Goal: Task Accomplishment & Management: Use online tool/utility

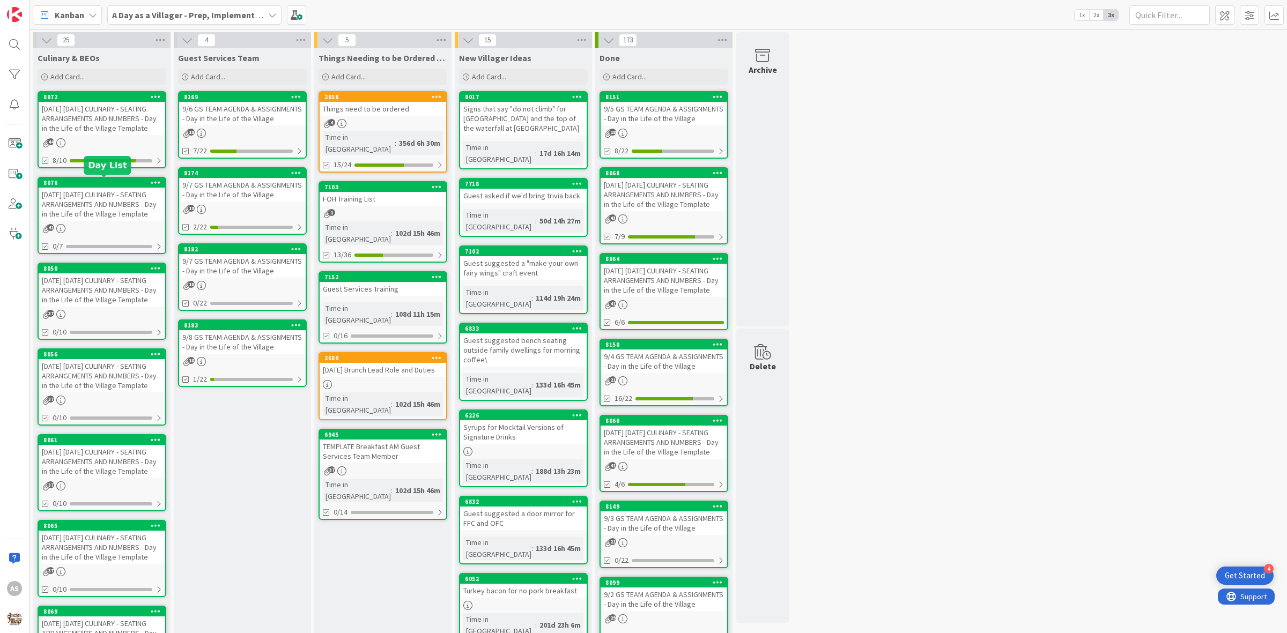
click at [94, 212] on div "[DATE] [DATE] CULINARY - SEATING ARRANGEMENTS AND NUMBERS - Day in the Life of …" at bounding box center [102, 204] width 127 height 33
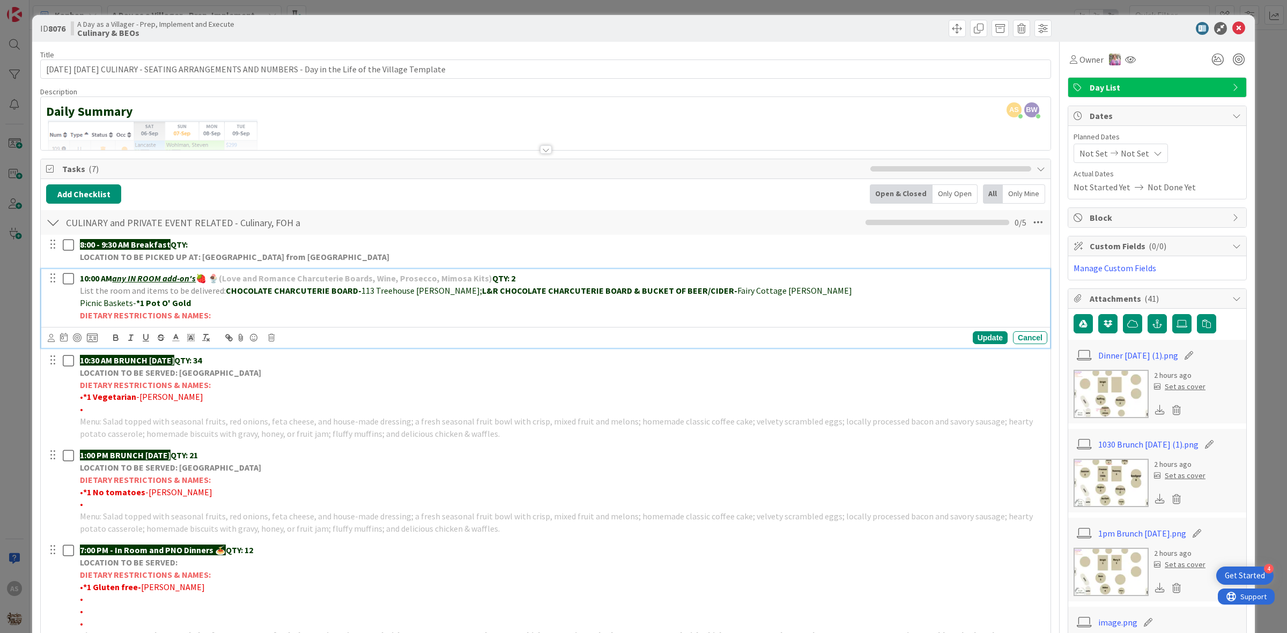
click at [207, 299] on p "Picnic Baskets- *1 Pot O' Gold" at bounding box center [561, 303] width 963 height 12
click at [139, 308] on strong "*1 Pot O' Gold" at bounding box center [163, 303] width 55 height 11
click at [212, 304] on p "Picnic Baskets- 2x Pot O' Gold" at bounding box center [561, 303] width 963 height 12
click at [985, 344] on div "Update" at bounding box center [989, 337] width 35 height 13
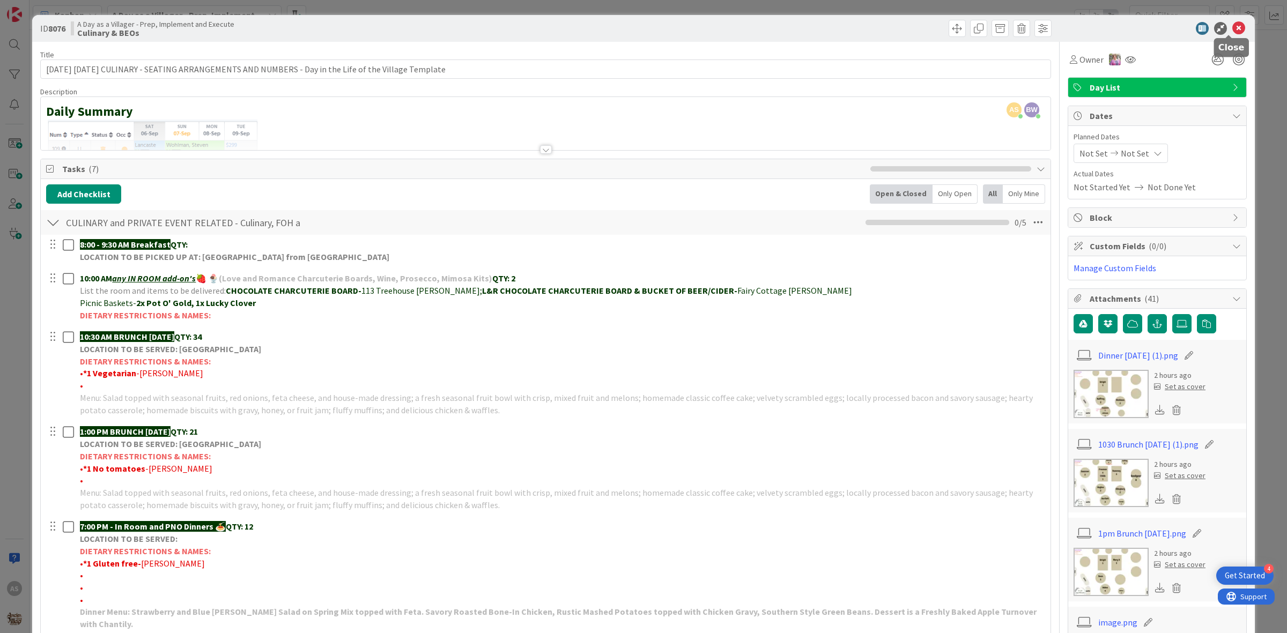
click at [1231, 34] on body "4 Get Started AS Kanban A Day as a Villager - Prep, Implement and Execute 1x 2x…" at bounding box center [643, 316] width 1287 height 633
click at [1232, 29] on icon at bounding box center [1238, 28] width 13 height 13
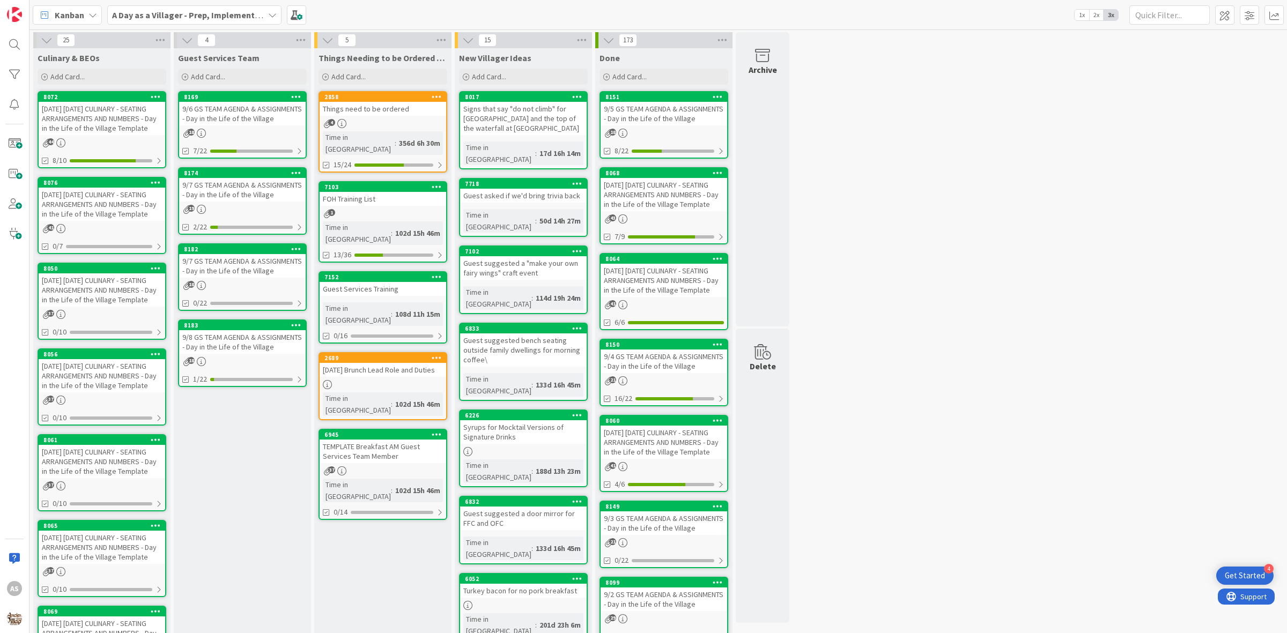
click at [87, 197] on div "[DATE] [DATE] CULINARY - SEATING ARRANGEMENTS AND NUMBERS - Day in the Life of …" at bounding box center [102, 204] width 127 height 33
